Goal: Find specific page/section: Find specific page/section

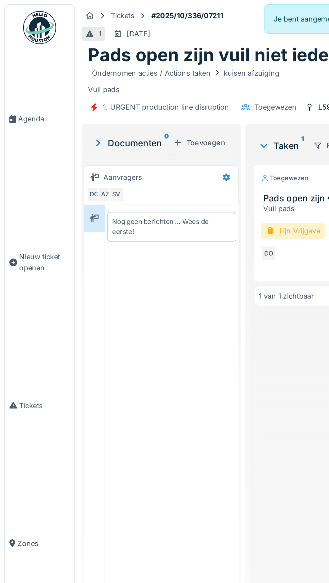
click at [13, 76] on span "Agenda" at bounding box center [27, 72] width 32 height 6
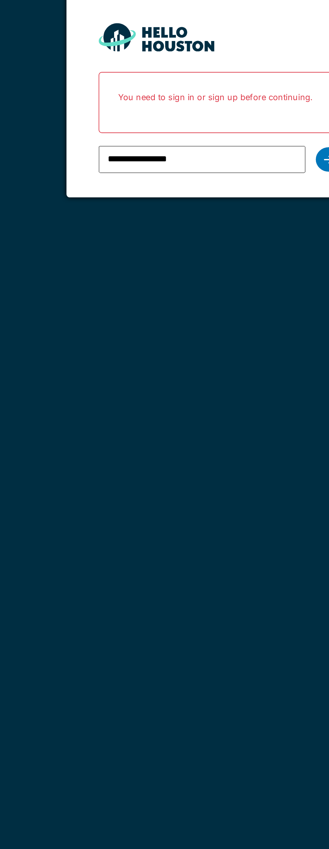
click at [219, 133] on div at bounding box center [221, 136] width 13 height 13
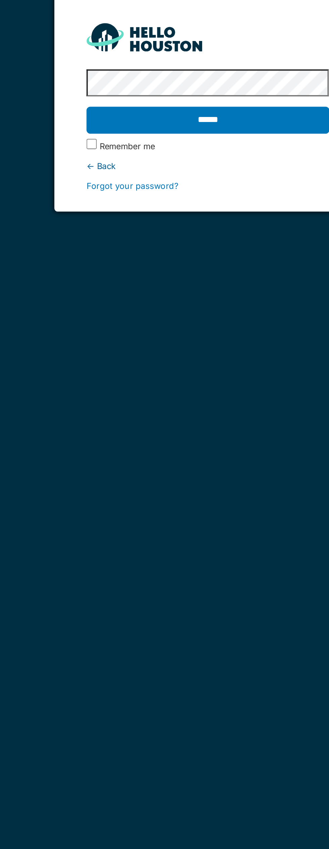
click at [101, 109] on input "******" at bounding box center [164, 116] width 127 height 14
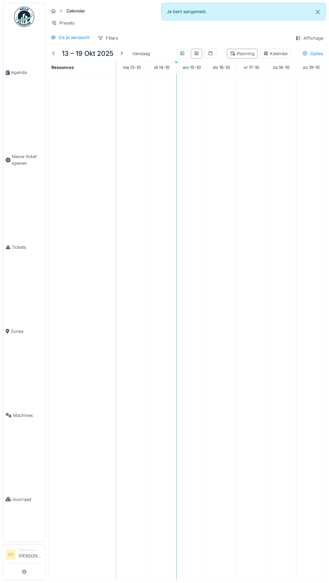
click at [54, 52] on div at bounding box center [53, 53] width 5 height 6
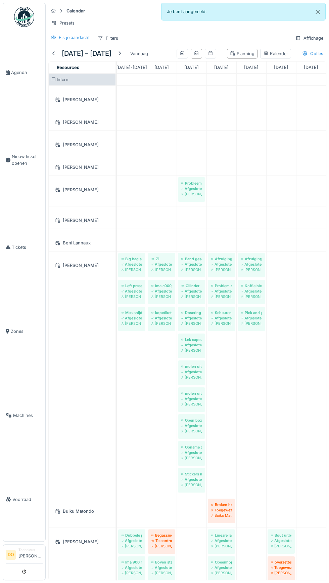
click at [119, 51] on div at bounding box center [119, 53] width 5 height 6
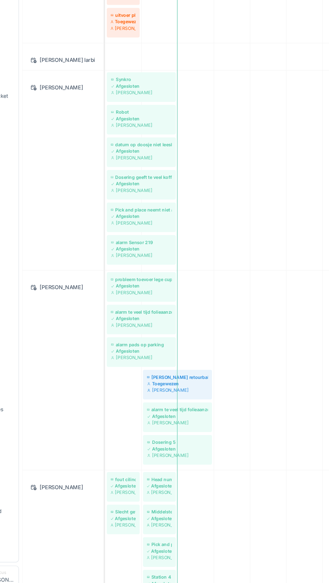
scroll to position [851, 0]
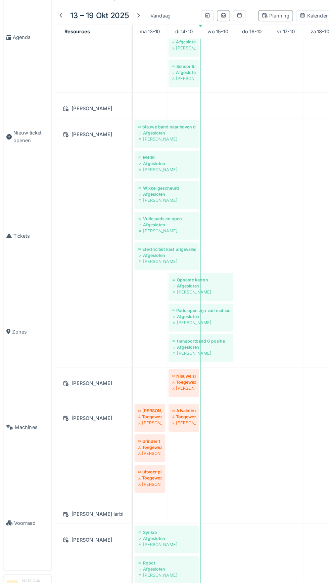
click at [21, 418] on span "Machines" at bounding box center [28, 415] width 30 height 6
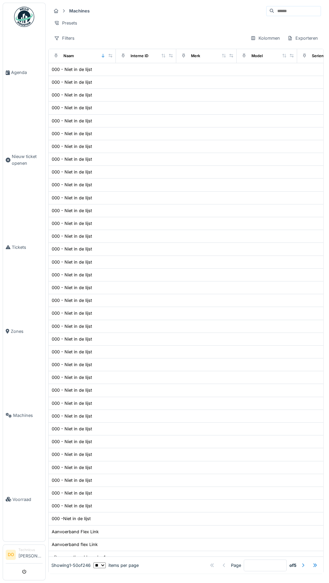
click at [17, 502] on span "Voorraad" at bounding box center [27, 499] width 30 height 6
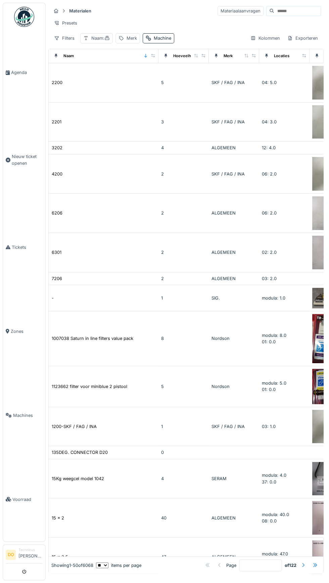
click at [102, 38] on div "Naam :" at bounding box center [100, 38] width 18 height 6
click at [123, 66] on input "Naam" at bounding box center [117, 70] width 68 height 14
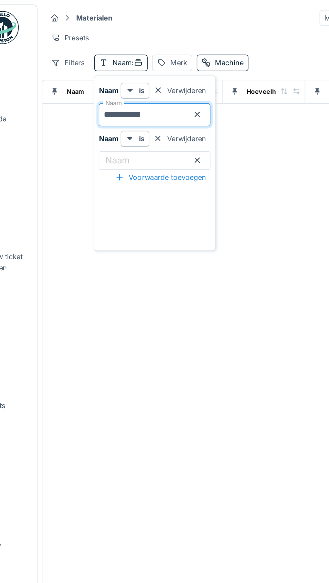
type input "**********"
